Goal: Find specific page/section

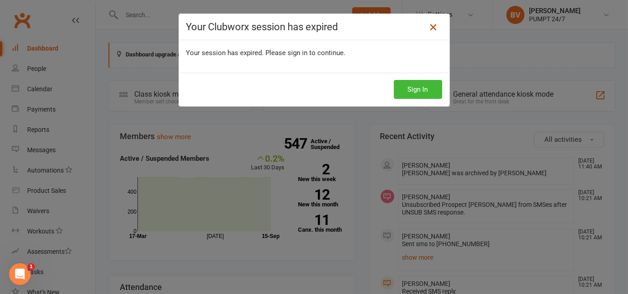
click at [430, 28] on icon at bounding box center [433, 27] width 11 height 11
click at [411, 86] on button "Sign In" at bounding box center [418, 89] width 48 height 19
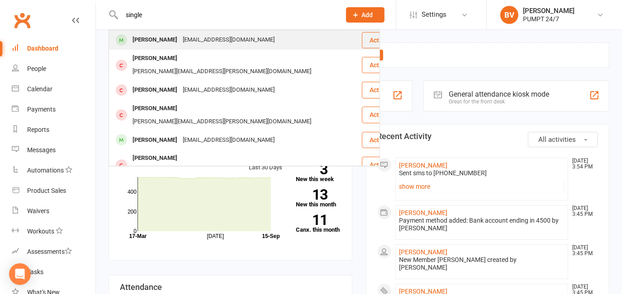
type input "single"
click at [157, 41] on div "[PERSON_NAME]" at bounding box center [155, 39] width 50 height 13
